Goal: Task Accomplishment & Management: Manage account settings

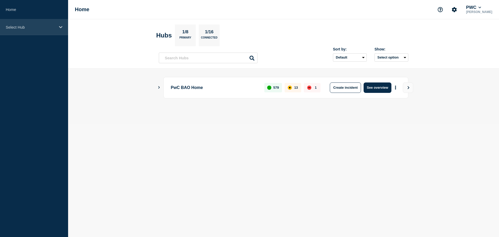
click at [41, 29] on p "Select Hub" at bounding box center [31, 27] width 50 height 4
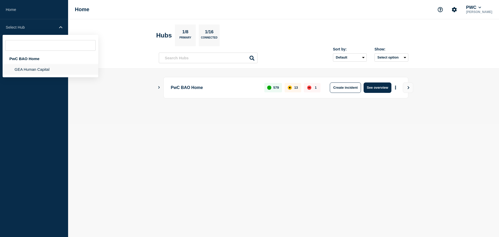
click at [36, 70] on li "GEA Human Capital" at bounding box center [51, 69] width 96 height 11
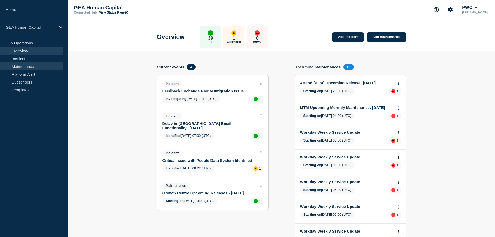
click at [35, 67] on link "Maintenance" at bounding box center [31, 66] width 63 height 8
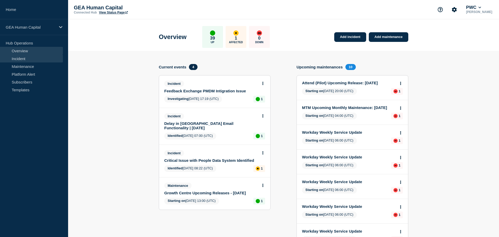
click at [27, 58] on link "Incident" at bounding box center [31, 59] width 63 height 8
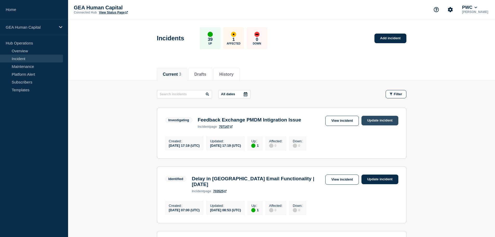
click at [382, 121] on link "Update incident" at bounding box center [379, 121] width 37 height 10
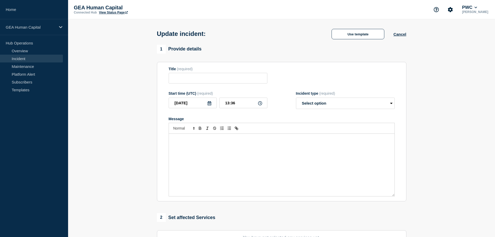
type input "Feedback Exchange PMDM Intigration Issue"
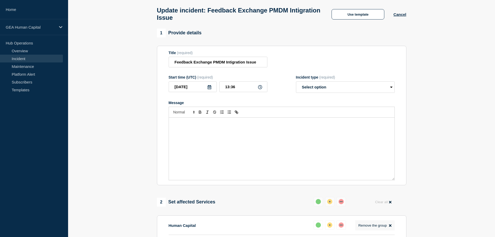
scroll to position [78, 0]
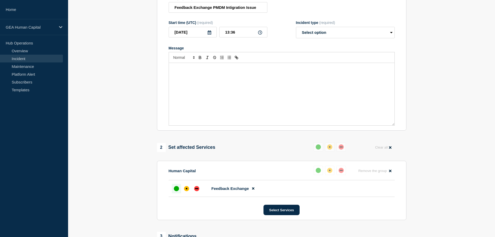
drag, startPoint x: 223, startPoint y: 191, endPoint x: 209, endPoint y: 191, distance: 14.0
click at [223, 190] on span "Feedback Exchange" at bounding box center [229, 188] width 37 height 4
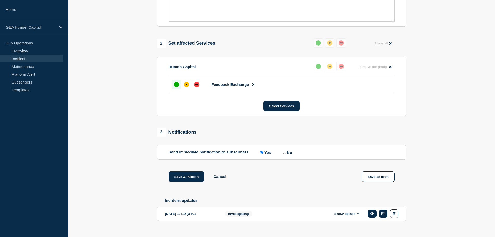
scroll to position [194, 0]
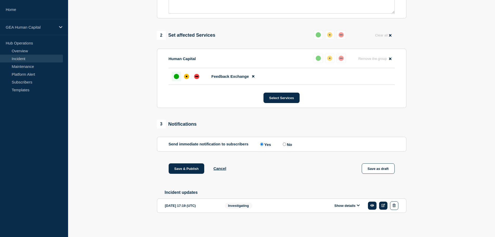
click at [353, 203] on button "Show details" at bounding box center [347, 205] width 29 height 4
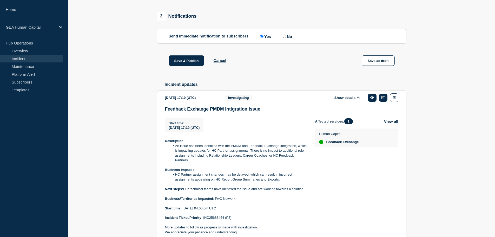
scroll to position [346, 0]
